Goal: Transaction & Acquisition: Obtain resource

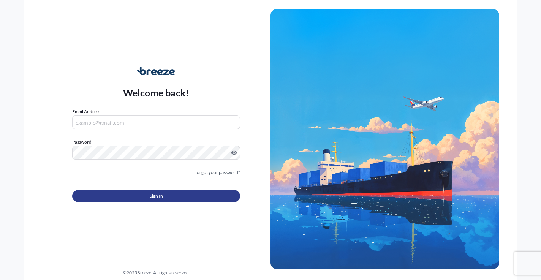
type input "[EMAIL_ADDRESS][DOMAIN_NAME]"
click at [119, 195] on button "Sign In" at bounding box center [156, 196] width 168 height 12
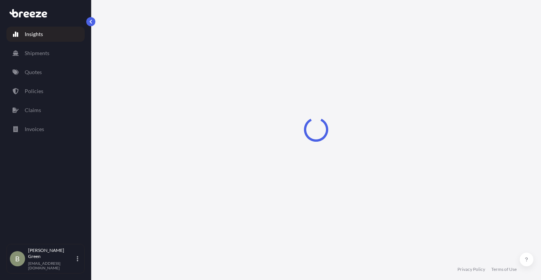
select select "2025"
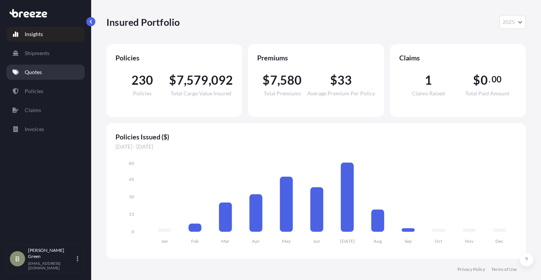
click at [36, 69] on p "Quotes" at bounding box center [33, 72] width 17 height 8
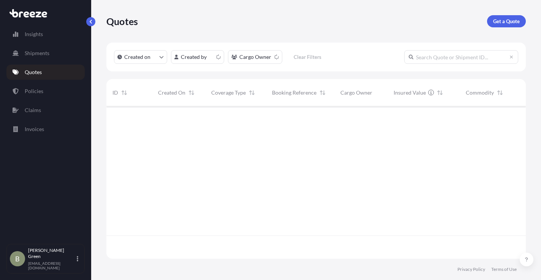
scroll to position [151, 414]
click at [501, 22] on p "Get a Quote" at bounding box center [506, 21] width 27 height 8
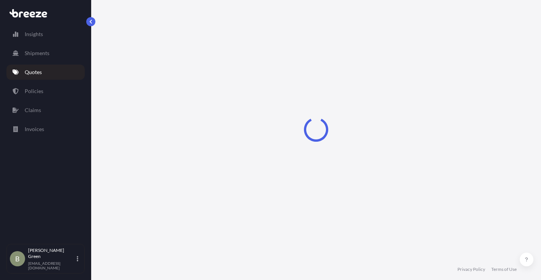
select select "Sea"
select select "1"
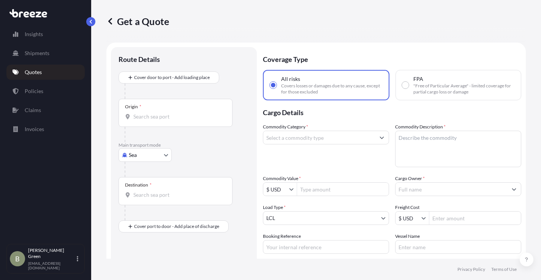
scroll to position [12, 0]
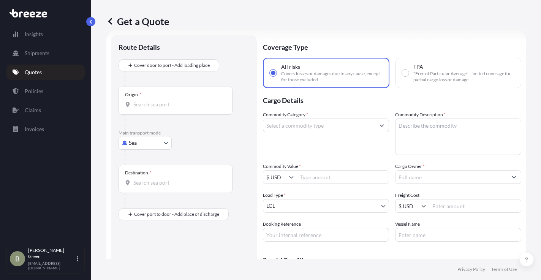
click at [146, 141] on body "Insights Shipments Quotes Policies Claims Invoices B [PERSON_NAME] [EMAIL_ADDRE…" at bounding box center [270, 140] width 541 height 280
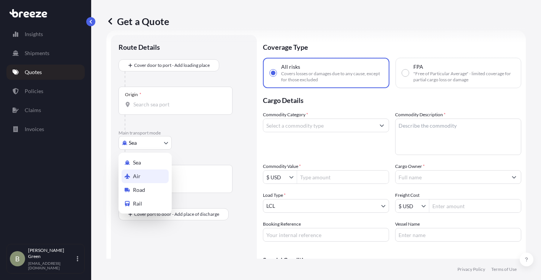
click at [139, 188] on span "Road" at bounding box center [139, 190] width 12 height 8
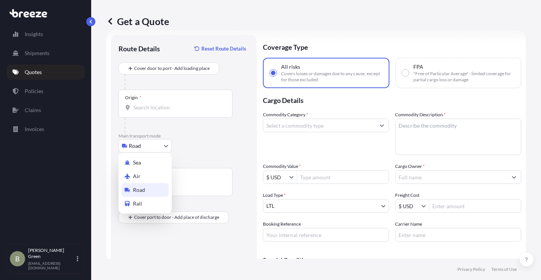
select select "Road"
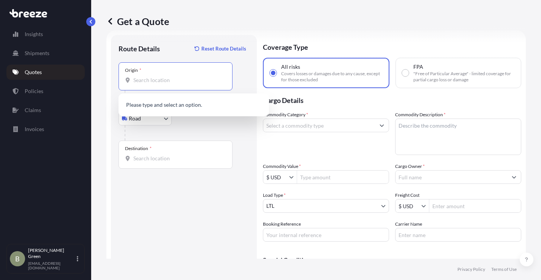
click at [138, 82] on input "Origin *" at bounding box center [178, 80] width 90 height 8
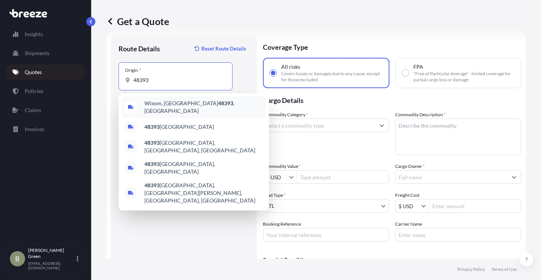
click at [157, 107] on span "Wixom, MI 48393 , [GEOGRAPHIC_DATA]" at bounding box center [203, 107] width 119 height 15
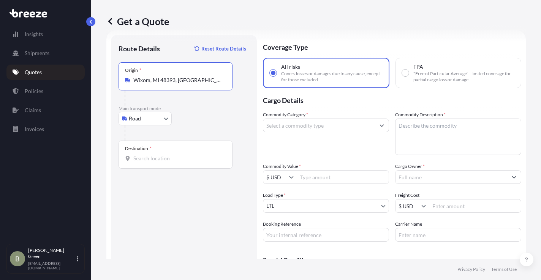
type input "Wixom, MI 48393, [GEOGRAPHIC_DATA]"
click at [141, 161] on input "Destination *" at bounding box center [178, 159] width 90 height 8
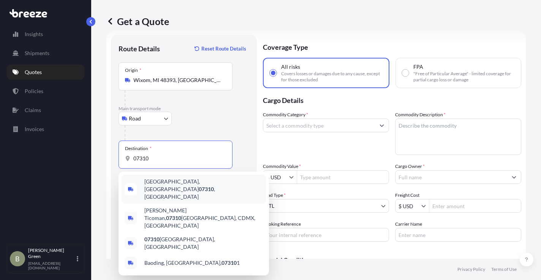
click at [163, 186] on span "[GEOGRAPHIC_DATA] , [GEOGRAPHIC_DATA]" at bounding box center [203, 189] width 119 height 23
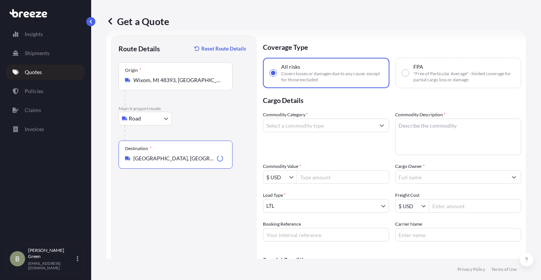
type input "[GEOGRAPHIC_DATA], [GEOGRAPHIC_DATA]"
click at [317, 122] on input "Commodity Category *" at bounding box center [319, 126] width 112 height 14
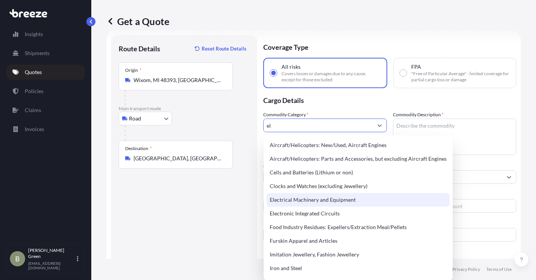
click at [305, 202] on div "Electrical Machinery and Equipment" at bounding box center [357, 200] width 183 height 14
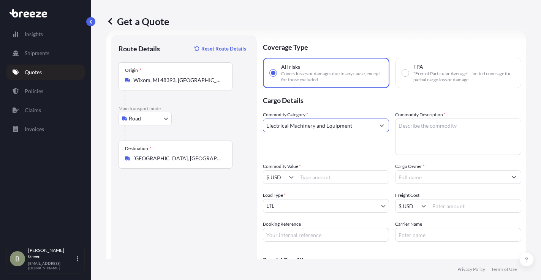
type input "Electrical Machinery and Equipment"
click at [407, 131] on textarea "Commodity Description *" at bounding box center [458, 137] width 126 height 36
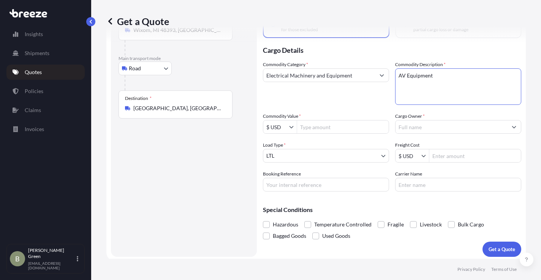
scroll to position [65, 0]
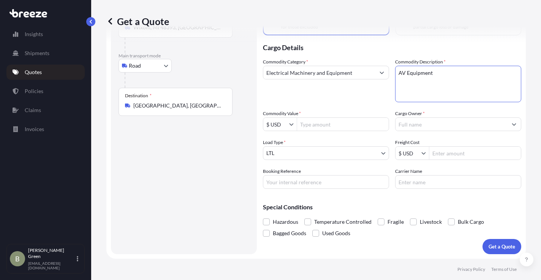
type textarea "AV Equipment"
click at [313, 125] on input "Commodity Value *" at bounding box center [343, 124] width 92 height 14
type input "190,000"
click at [418, 124] on input "Cargo Owner *" at bounding box center [452, 124] width 112 height 14
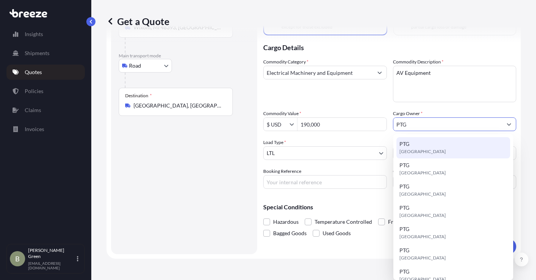
type input "PTG"
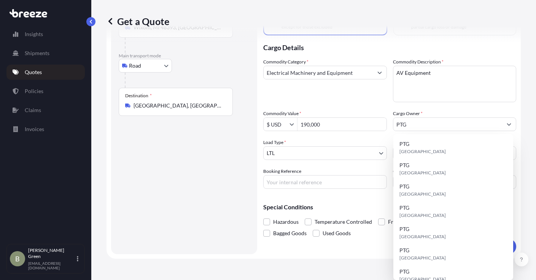
click at [346, 136] on div "Commodity Category * Electrical Machinery and Equipment Commodity Description *…" at bounding box center [389, 123] width 253 height 131
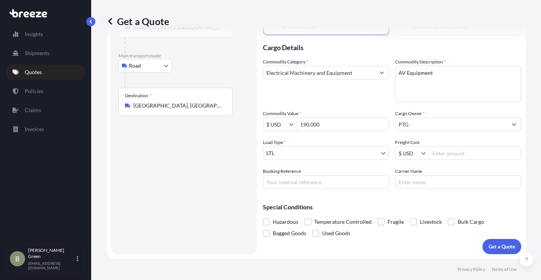
click at [461, 152] on input "Freight Cost" at bounding box center [476, 153] width 92 height 14
type input "1689"
drag, startPoint x: 447, startPoint y: 150, endPoint x: 416, endPoint y: 154, distance: 31.4
click at [416, 154] on div "$ USD 1689" at bounding box center [458, 153] width 126 height 14
click at [437, 153] on input "Freight Cost" at bounding box center [476, 153] width 92 height 14
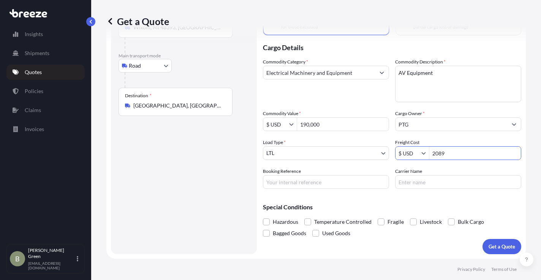
type input "2,089"
click at [342, 167] on div "Commodity Category * Electrical Machinery and Equipment Commodity Description *…" at bounding box center [392, 123] width 258 height 131
click at [303, 178] on input "Booking Reference" at bounding box center [326, 182] width 126 height 14
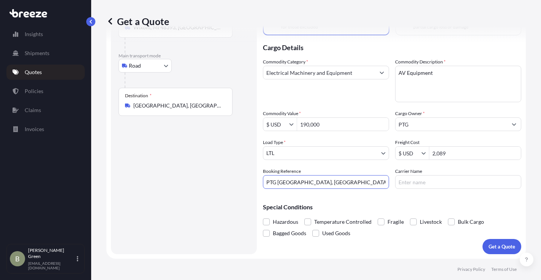
type input "PTG [GEOGRAPHIC_DATA], [GEOGRAPHIC_DATA] 2"
click at [422, 182] on input "Carrier Name" at bounding box center [458, 182] width 126 height 14
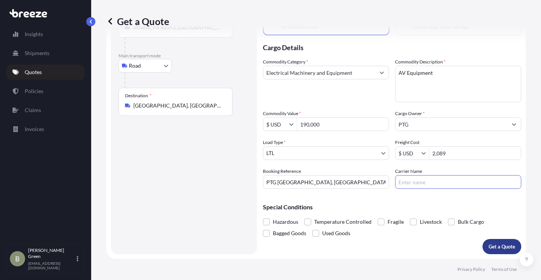
click at [489, 243] on p "Get a Quote" at bounding box center [502, 247] width 27 height 8
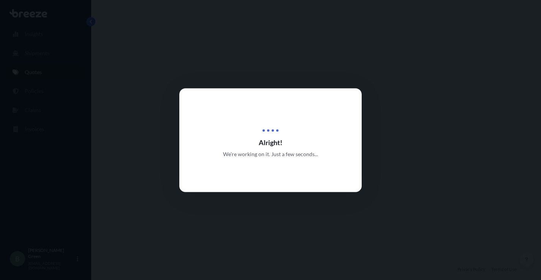
select select "Road"
select select "1"
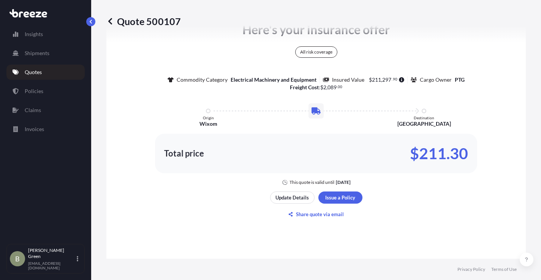
scroll to position [494, 0]
